Goal: Find specific page/section: Find specific page/section

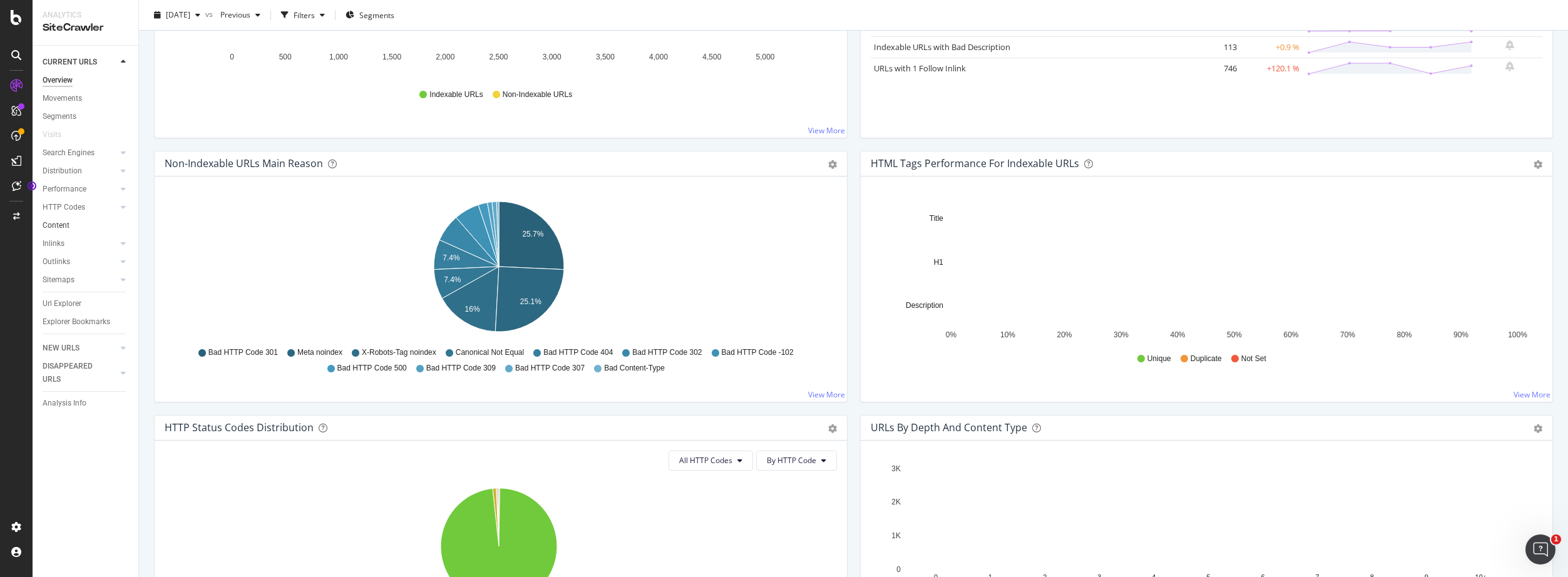
scroll to position [300, 0]
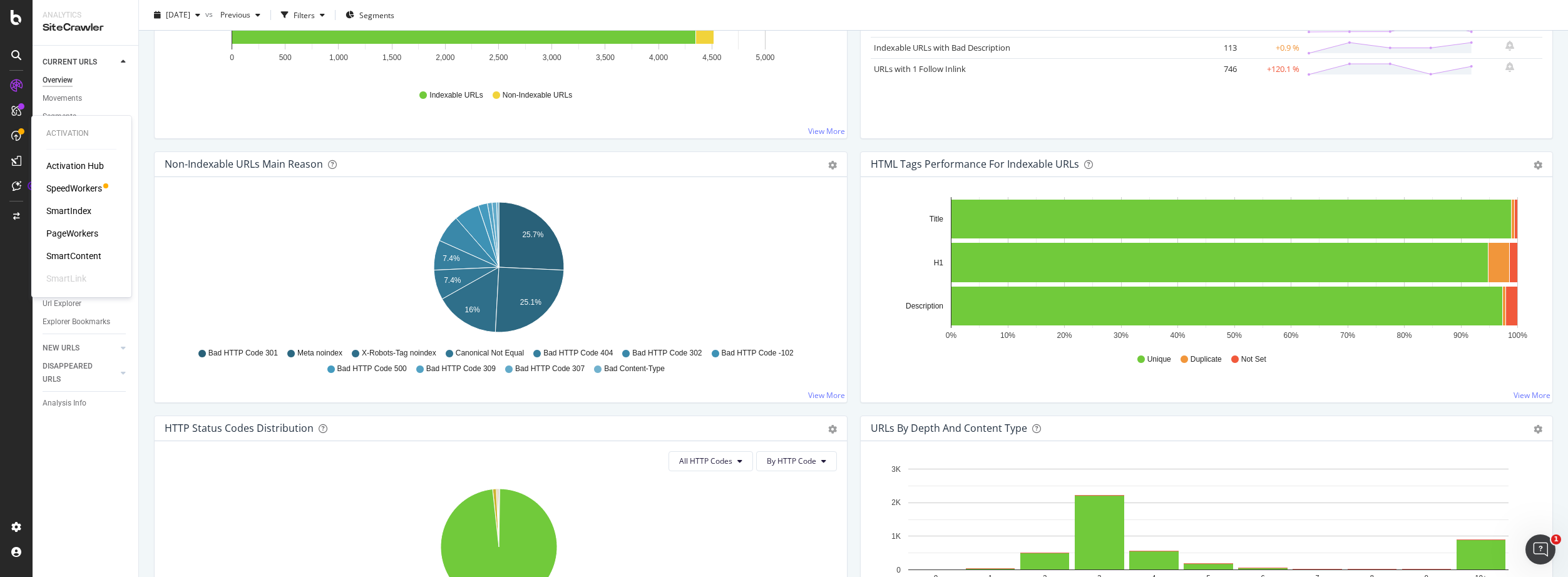
click at [72, 190] on div "SpeedWorkers" at bounding box center [74, 188] width 56 height 13
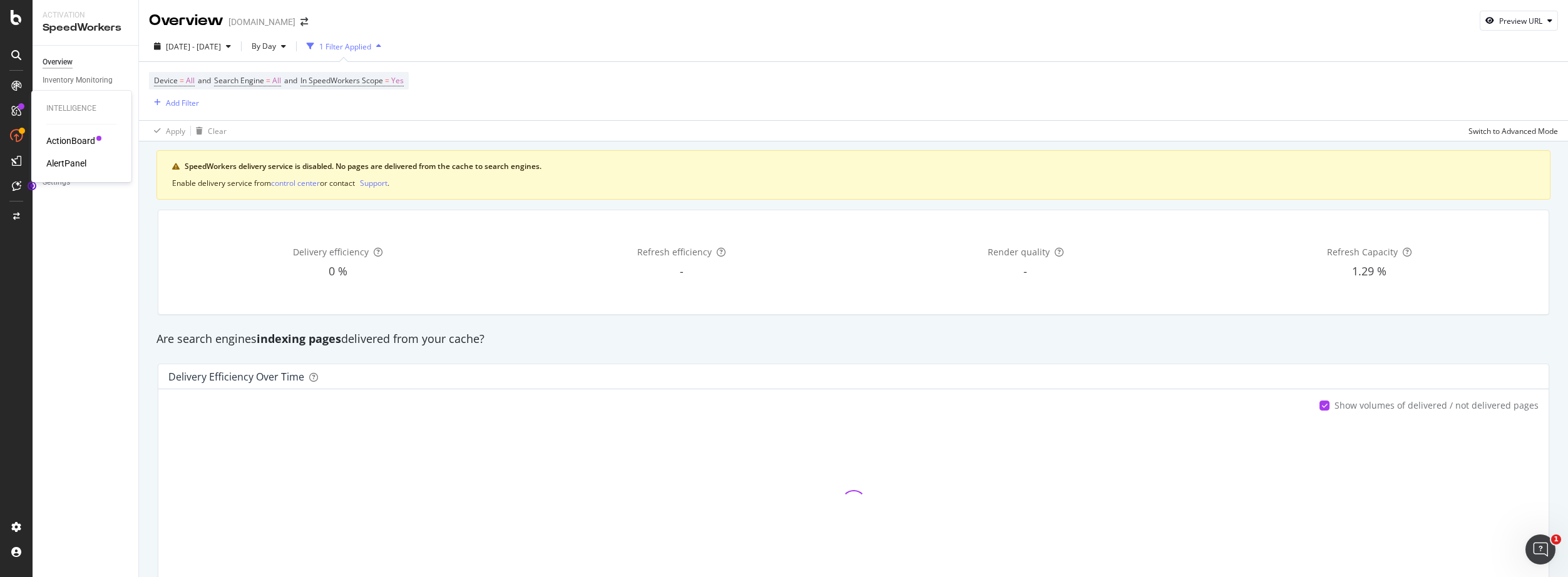
click at [60, 134] on div "ActionBoard" at bounding box center [71, 141] width 49 height 13
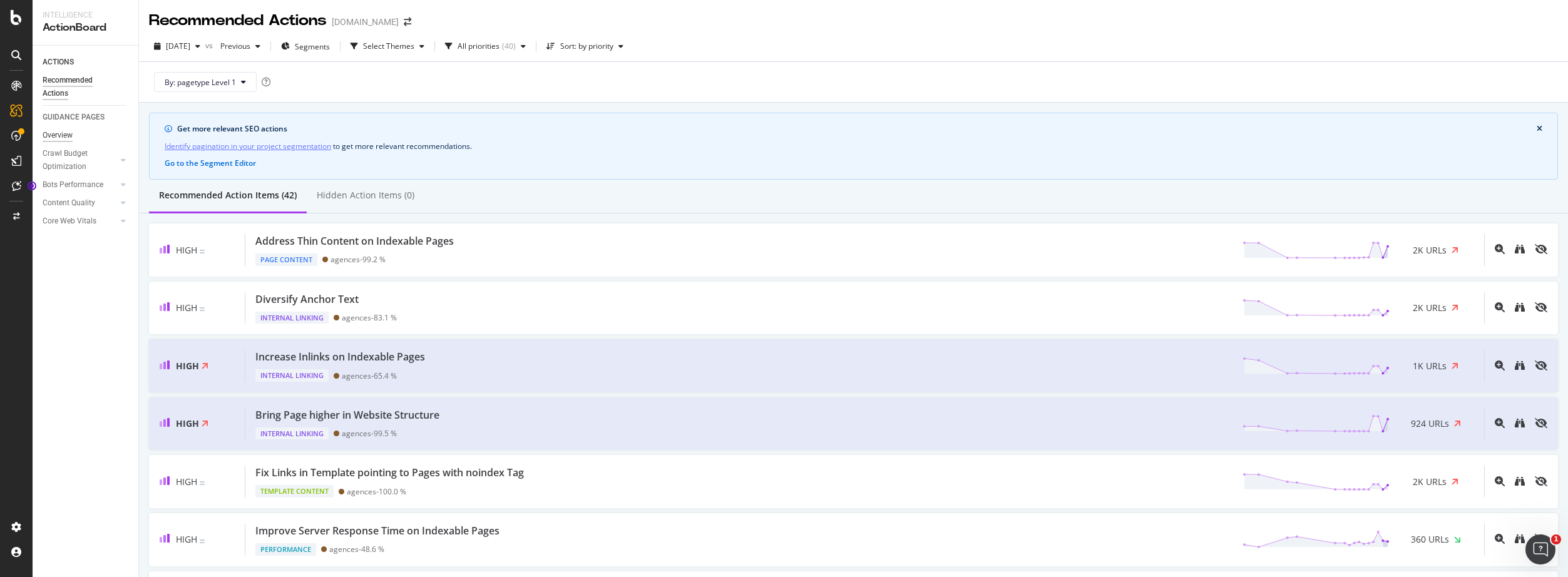
click at [62, 136] on div "Overview" at bounding box center [57, 135] width 30 height 13
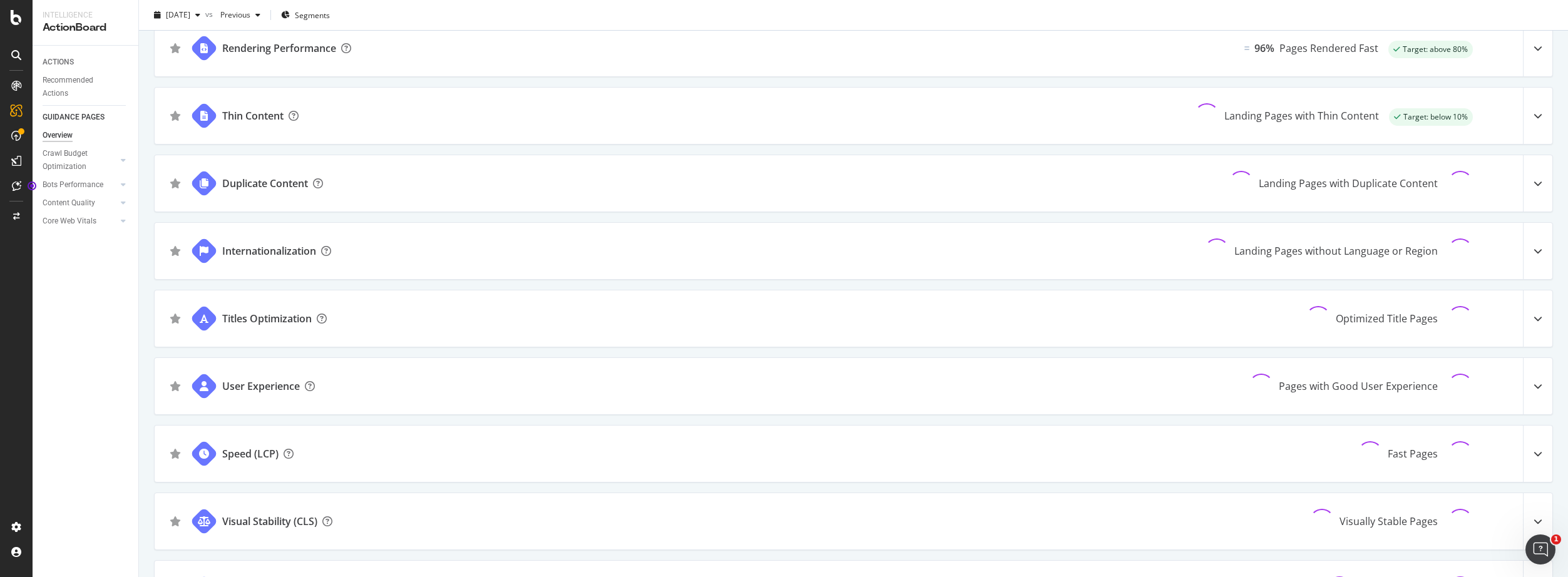
scroll to position [786, 0]
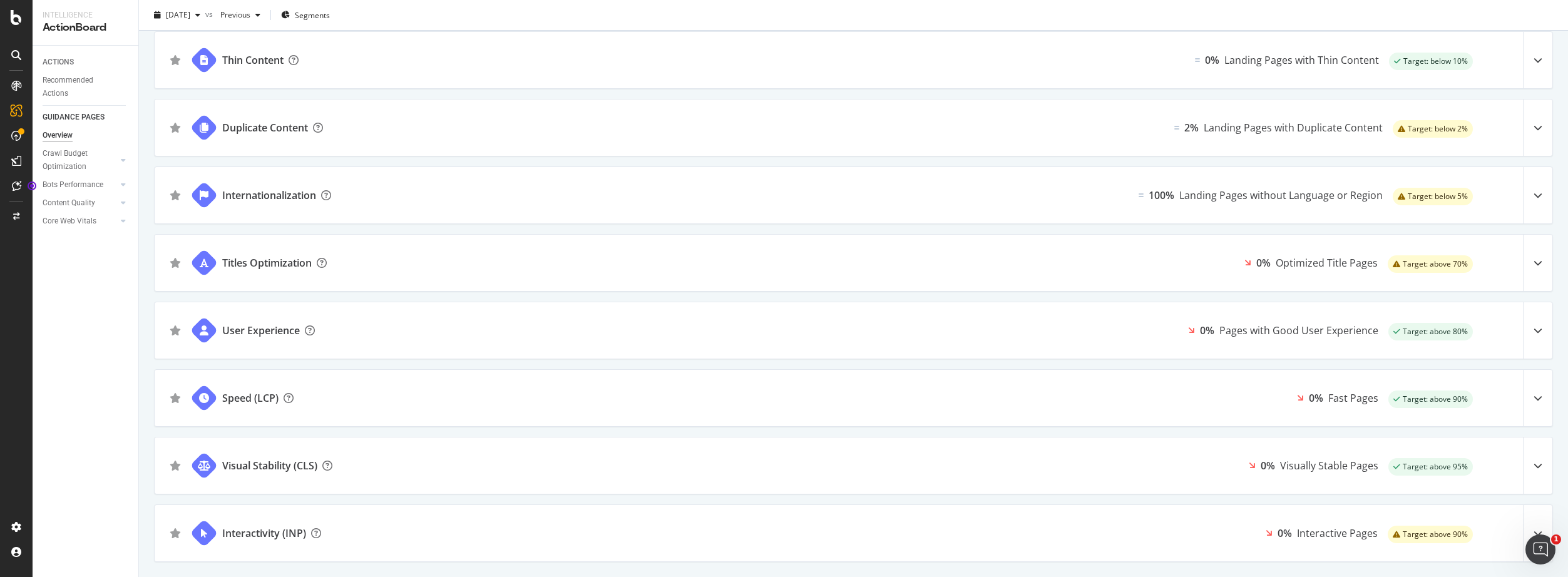
click at [1534, 262] on icon at bounding box center [1538, 262] width 9 height 9
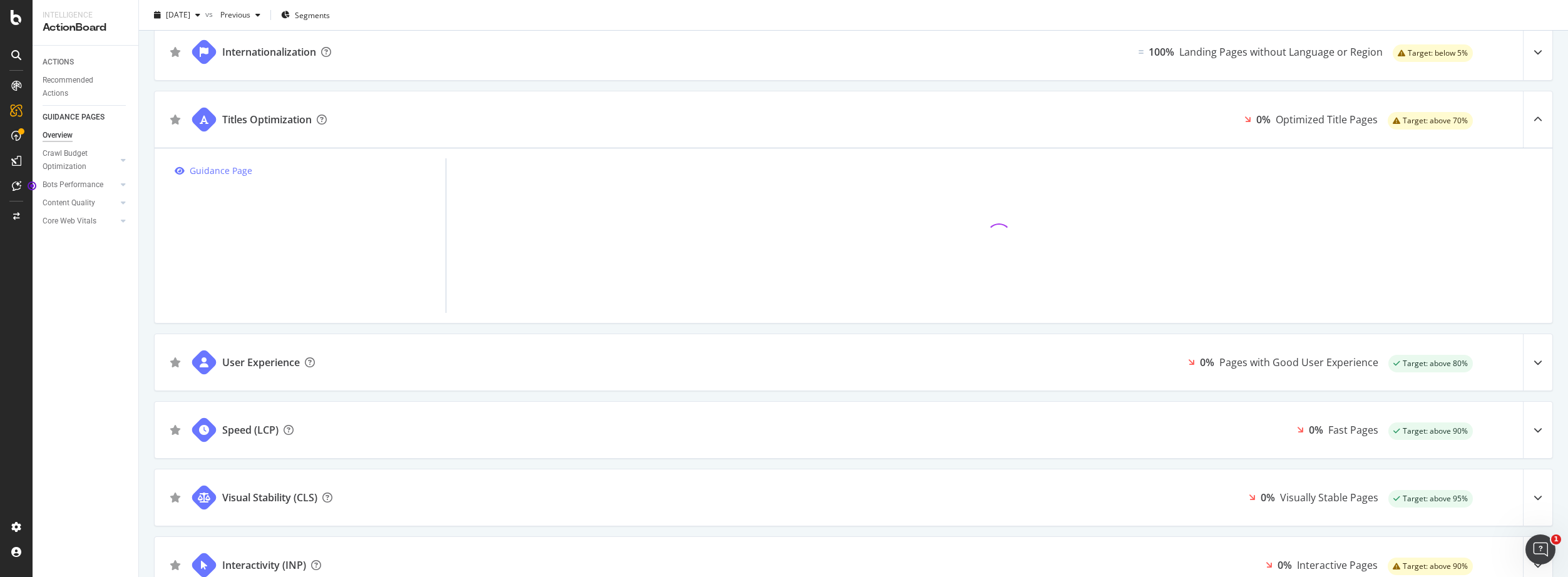
scroll to position [962, 0]
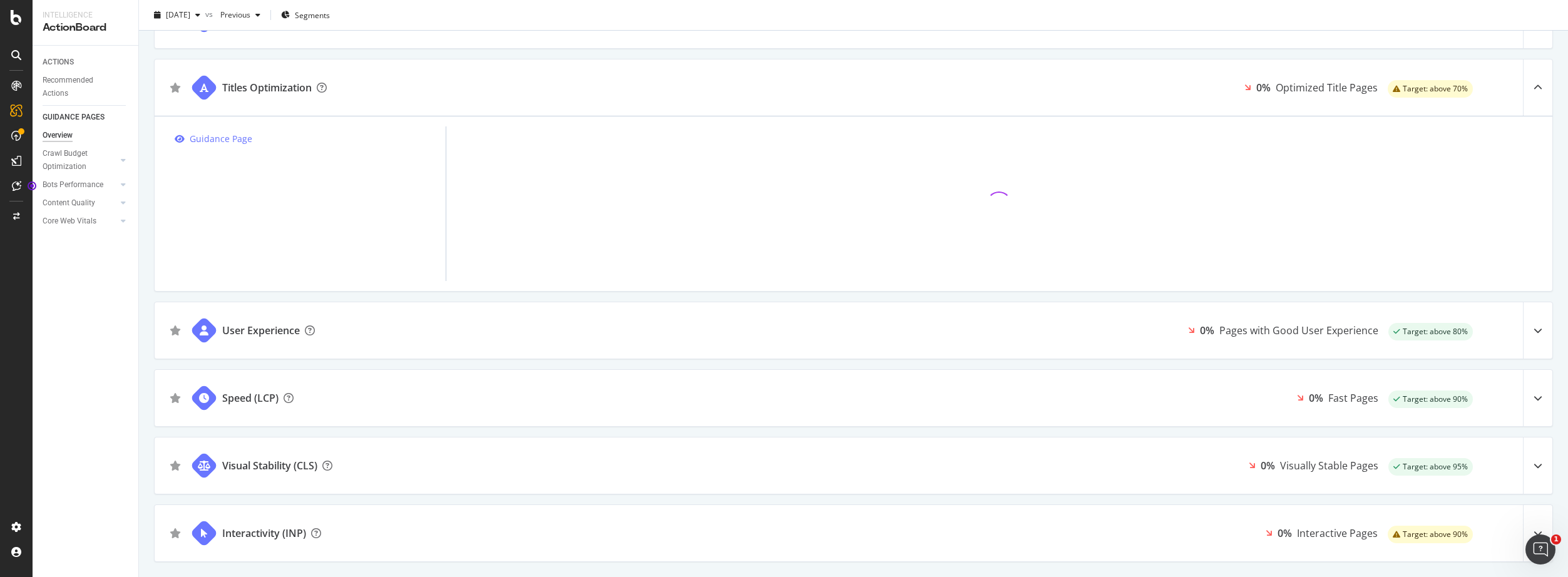
click at [1534, 532] on icon at bounding box center [1538, 534] width 9 height 9
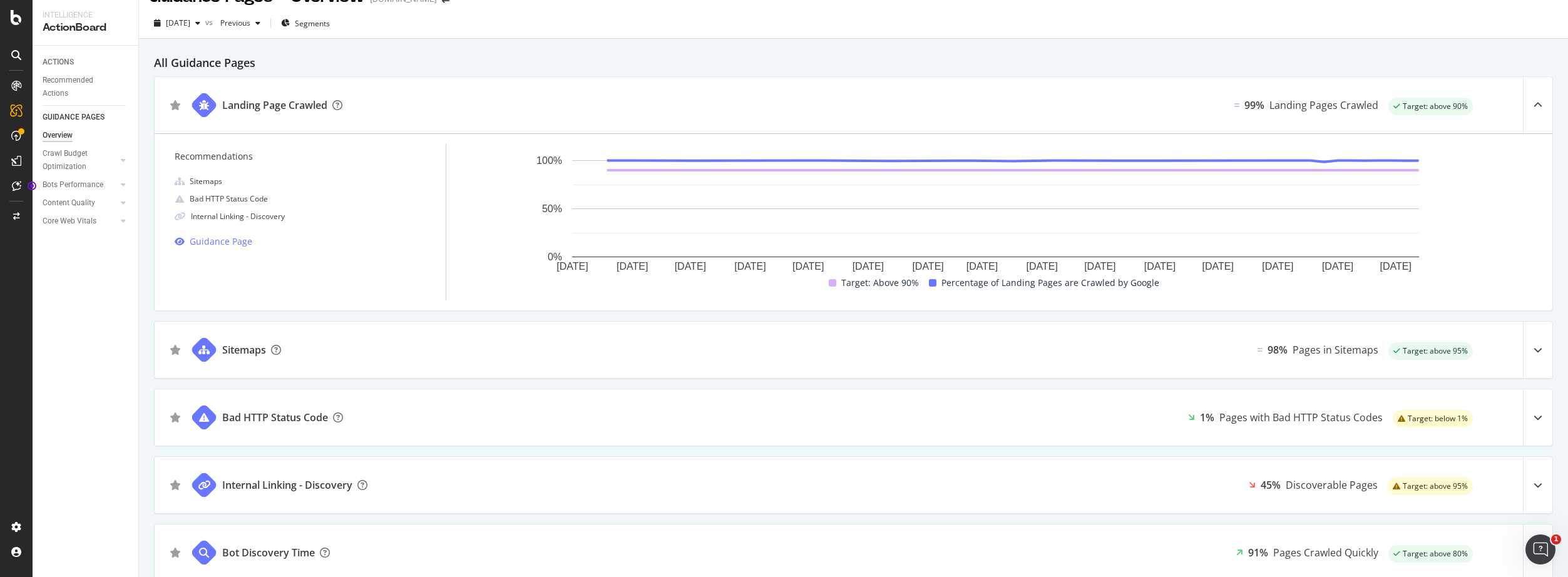
scroll to position [0, 0]
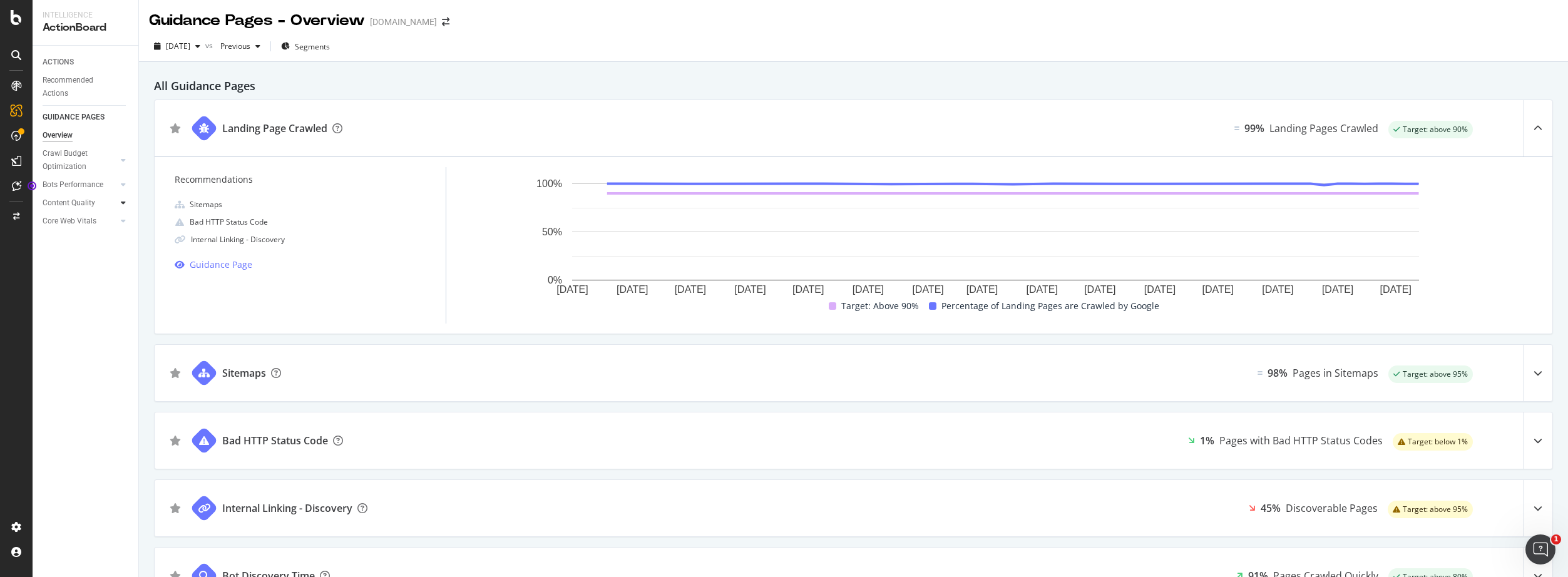
click at [120, 202] on div at bounding box center [124, 203] width 13 height 13
click at [68, 200] on div "Content Quality" at bounding box center [68, 203] width 52 height 13
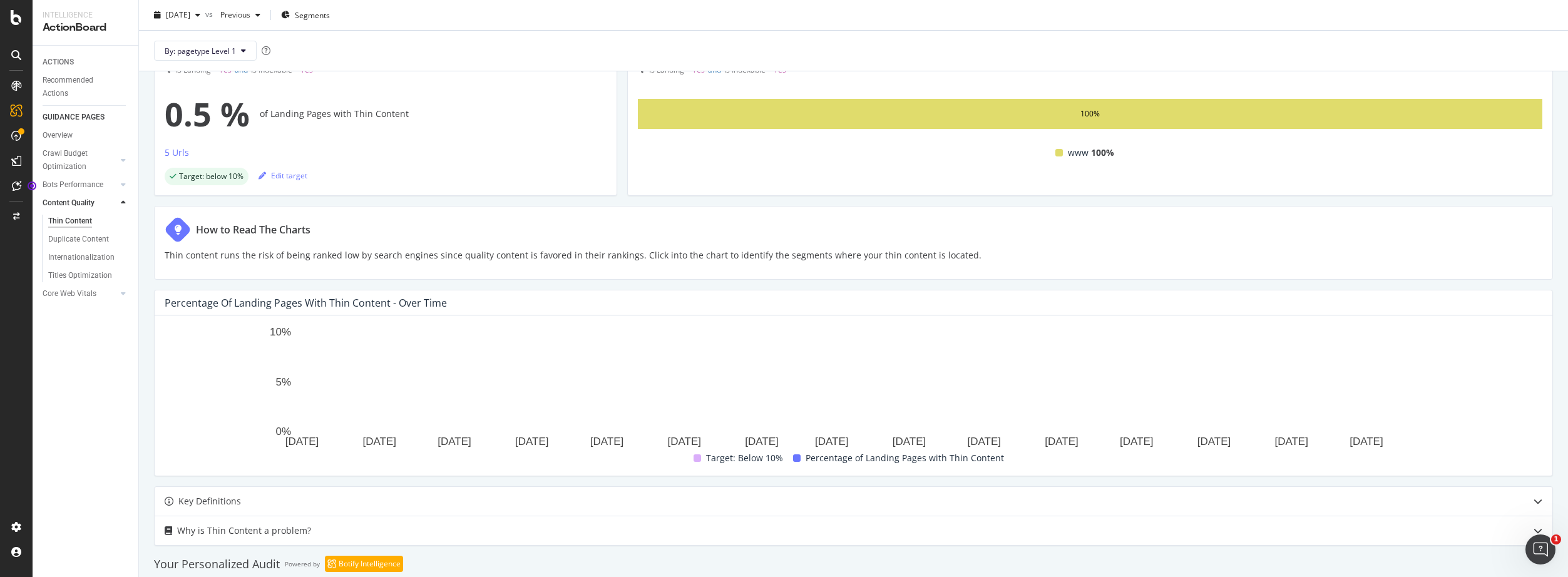
scroll to position [244, 0]
